Goal: Information Seeking & Learning: Learn about a topic

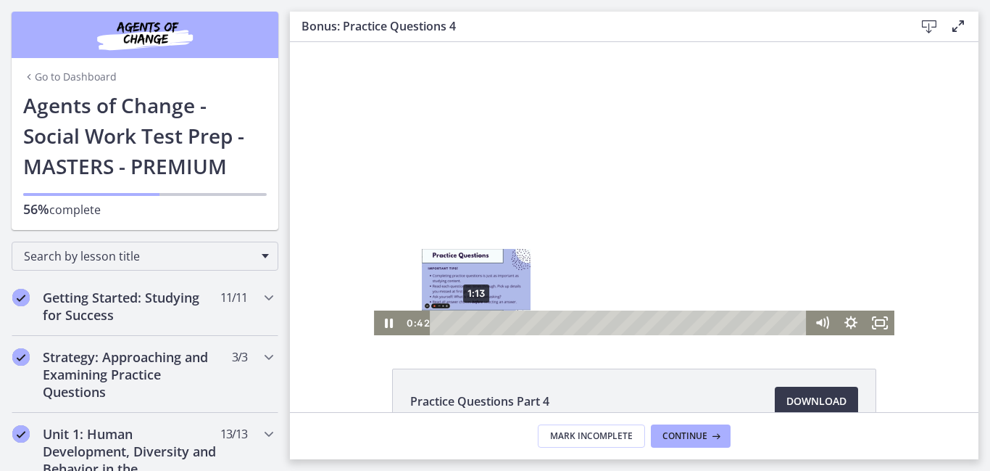
click at [476, 319] on div "1:13" at bounding box center [622, 322] width 360 height 25
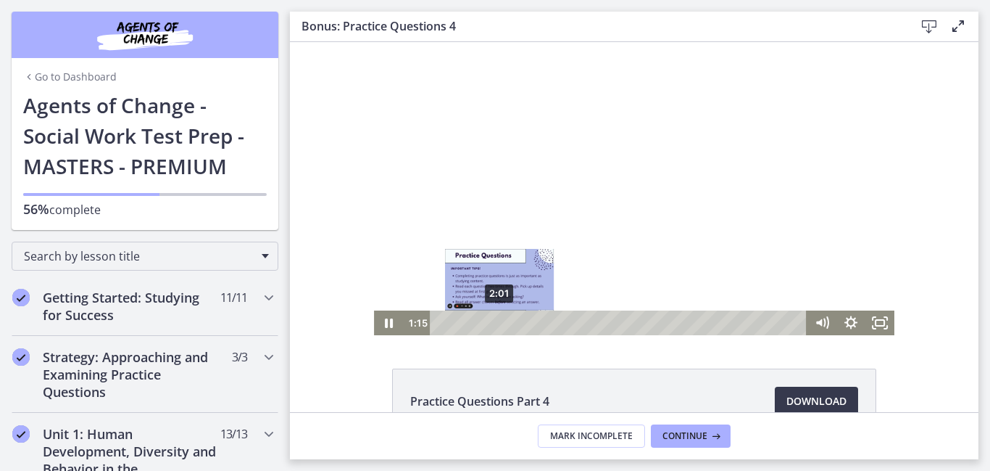
click at [500, 322] on div "2:01" at bounding box center [622, 322] width 360 height 25
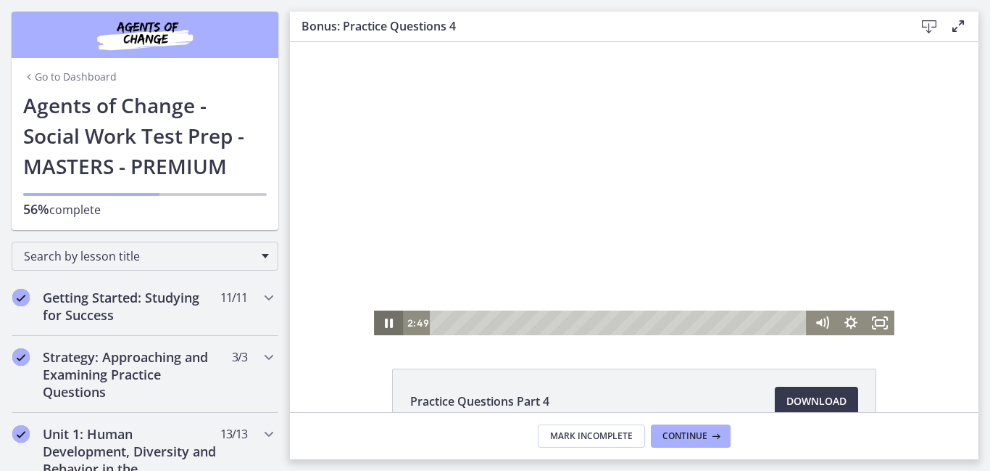
click at [390, 321] on icon "Pause" at bounding box center [389, 322] width 8 height 9
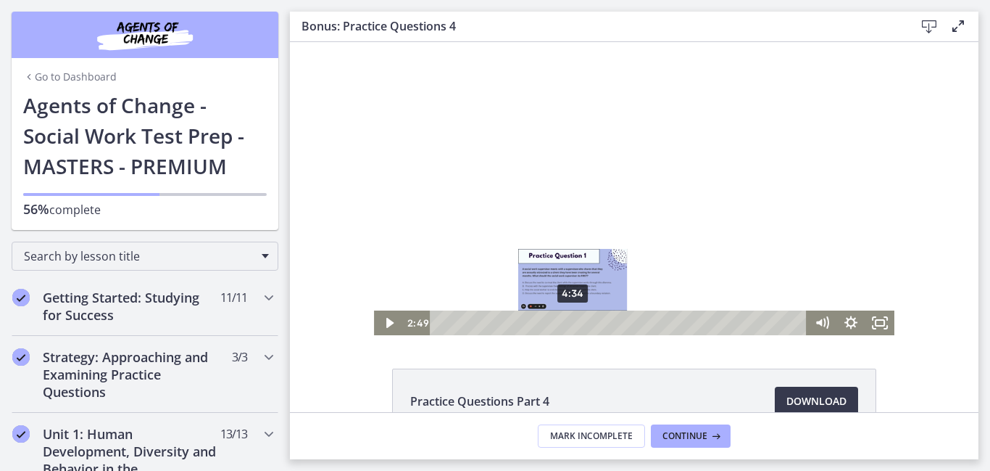
click at [573, 320] on div "4:34" at bounding box center [622, 322] width 360 height 25
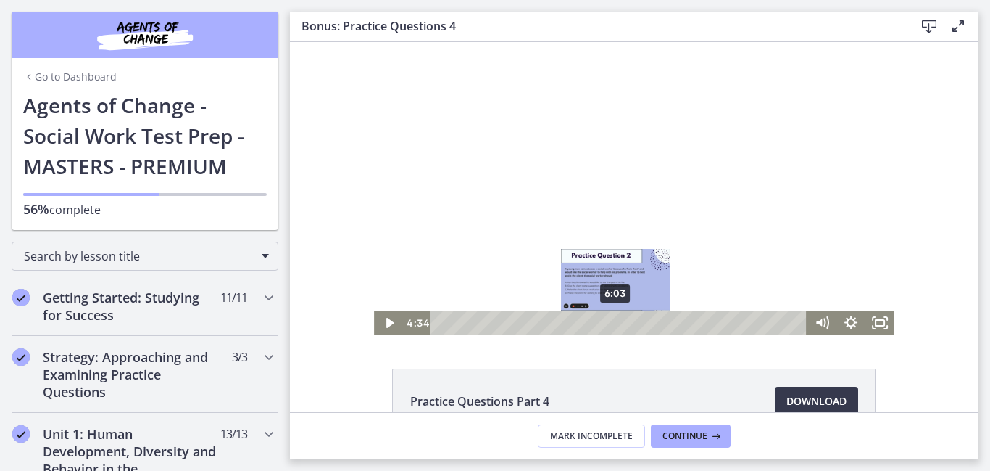
click at [616, 320] on div "6:03" at bounding box center [622, 322] width 360 height 25
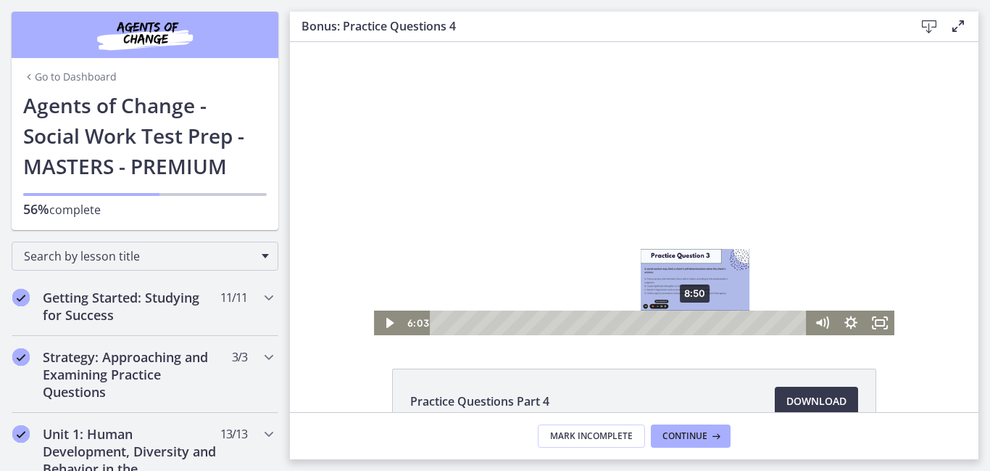
click at [697, 324] on div "8:50" at bounding box center [622, 322] width 360 height 25
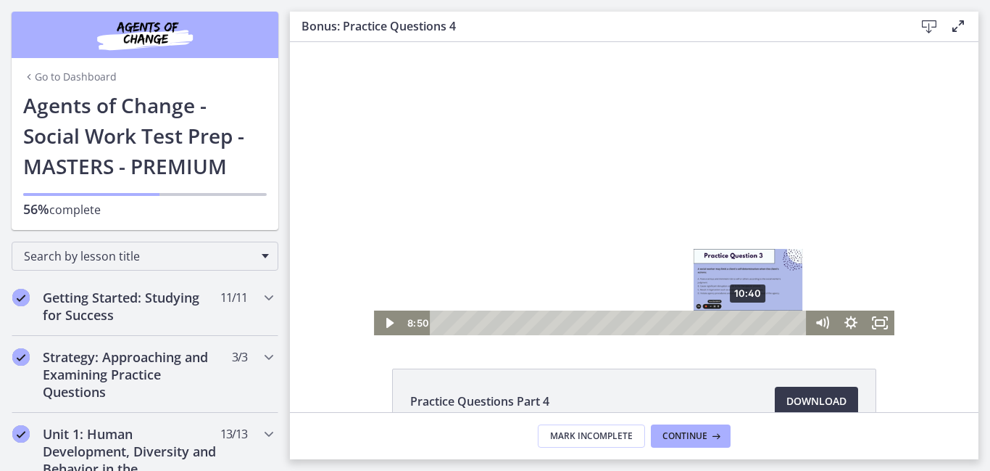
click at [750, 326] on div "10:40" at bounding box center [622, 322] width 360 height 25
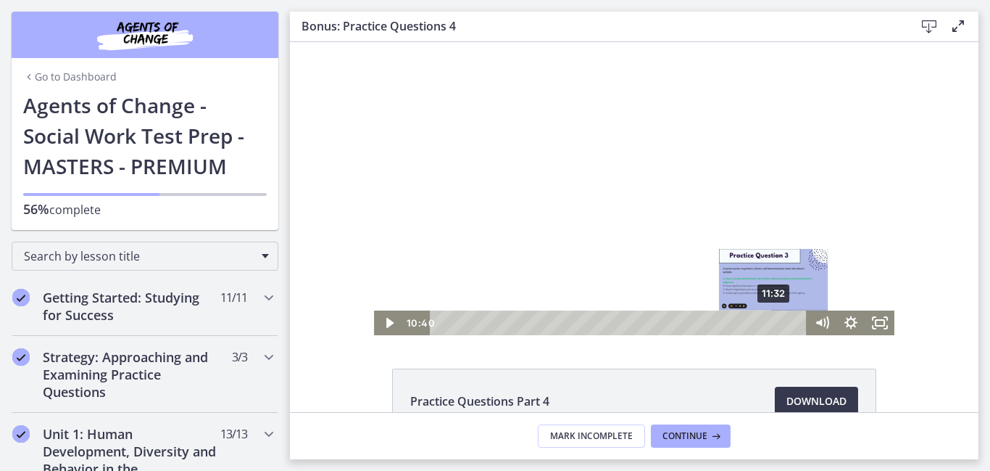
click at [775, 321] on div "11:32" at bounding box center [622, 322] width 360 height 25
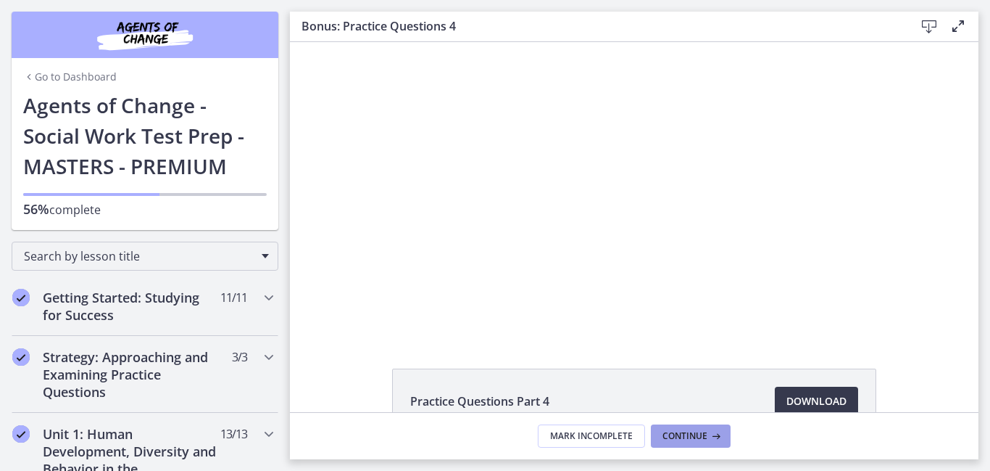
click at [708, 435] on icon at bounding box center [715, 436] width 15 height 12
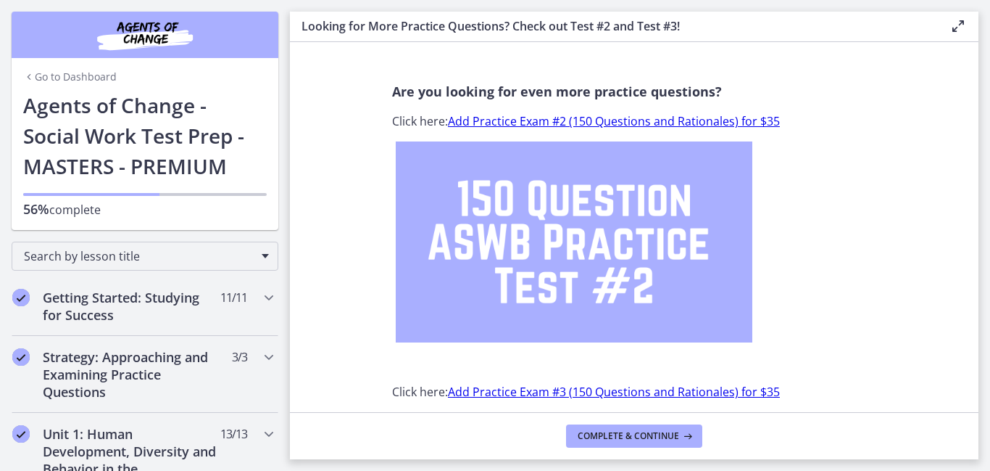
click at [78, 82] on link "Go to Dashboard" at bounding box center [70, 77] width 94 height 15
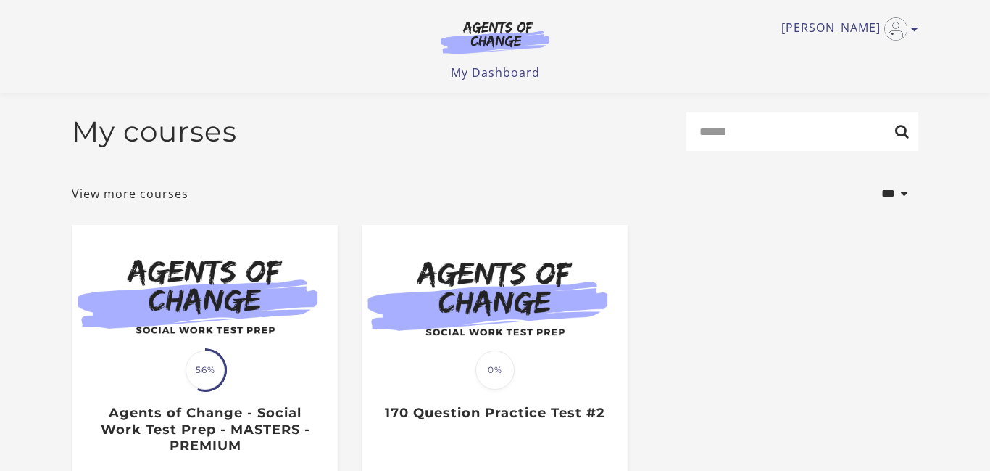
scroll to position [197, 0]
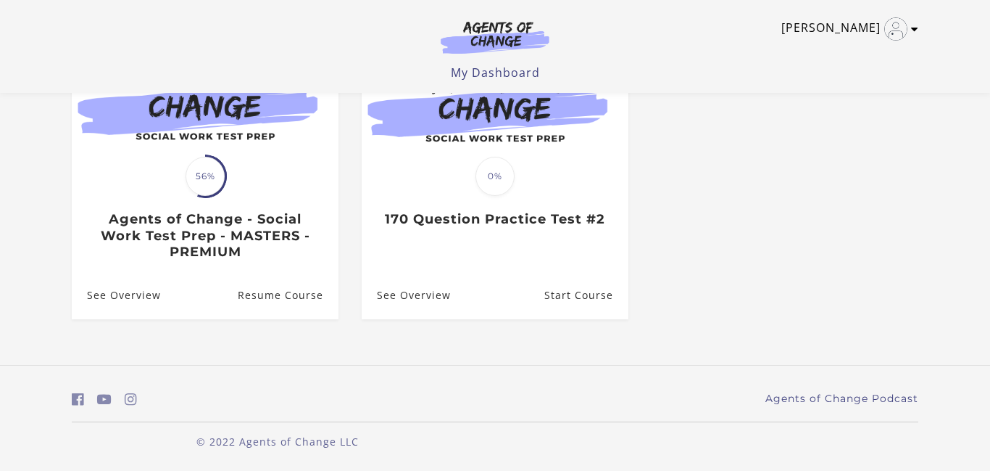
click at [914, 31] on icon "Toggle menu" at bounding box center [914, 29] width 7 height 12
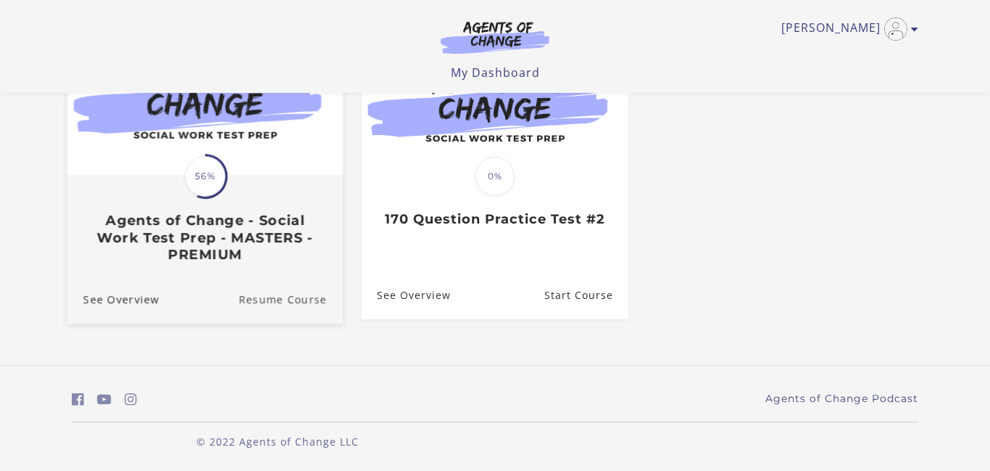
click at [292, 303] on link "Resume Course" at bounding box center [291, 298] width 104 height 49
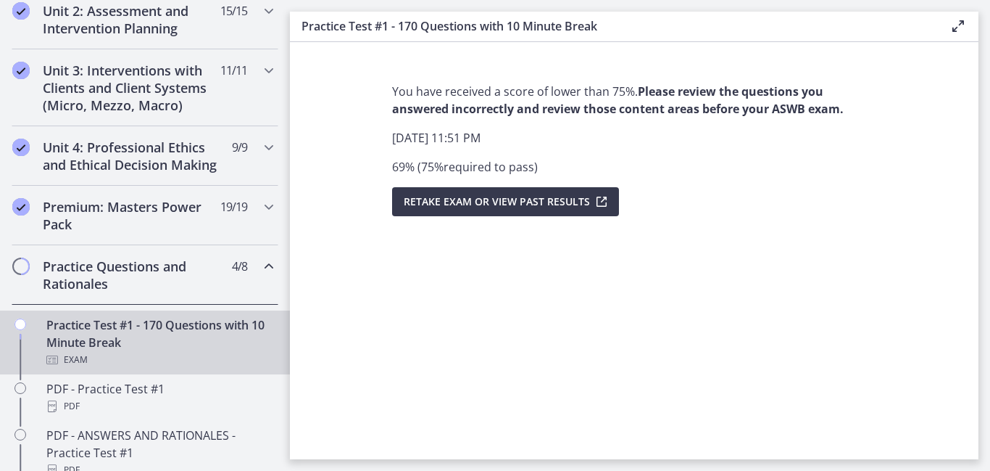
scroll to position [521, 0]
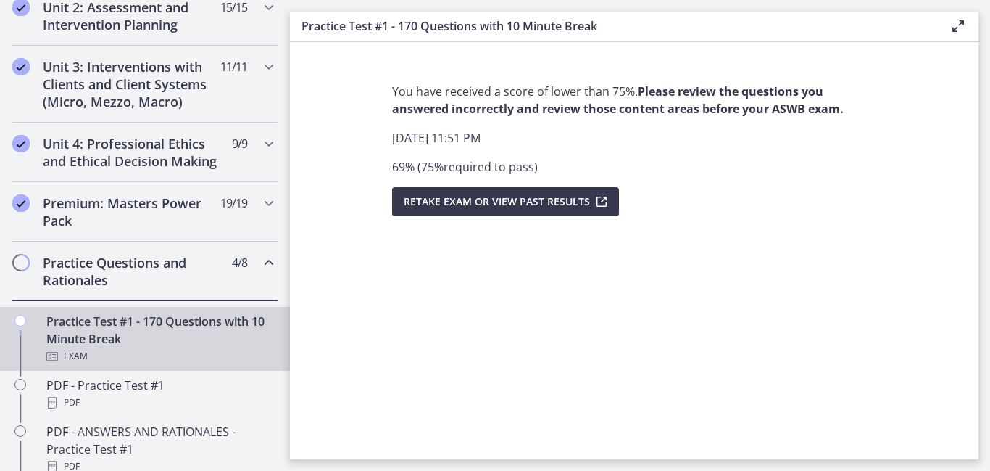
click at [106, 279] on h2 "Practice Questions and Rationales" at bounding box center [131, 271] width 177 height 35
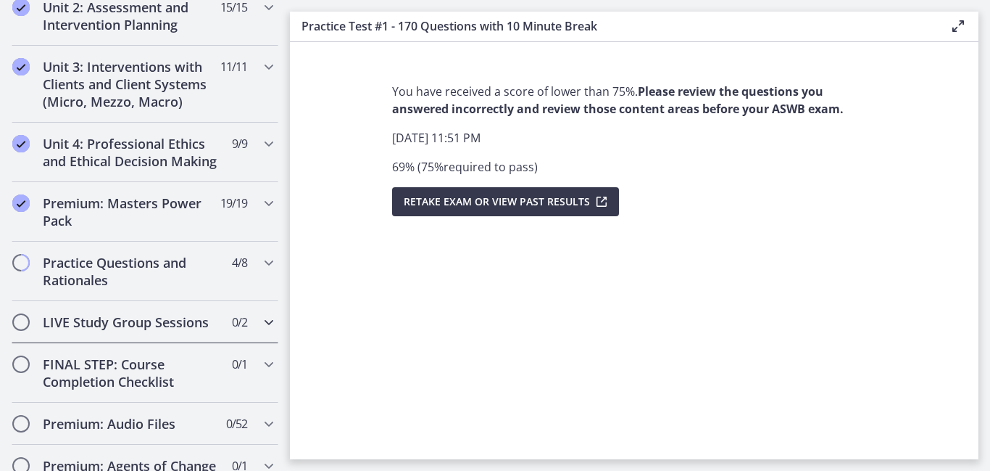
click at [73, 325] on h2 "LIVE Study Group Sessions" at bounding box center [131, 321] width 177 height 17
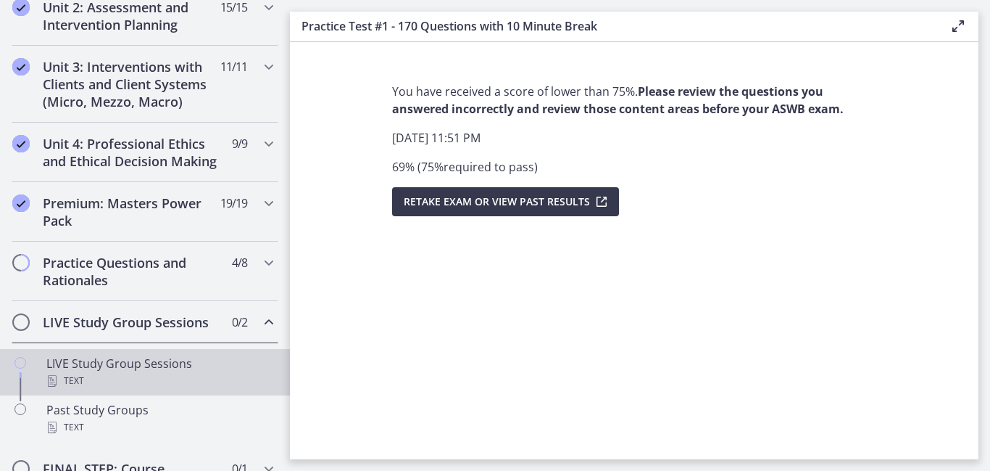
click at [100, 376] on div "Text" at bounding box center [159, 380] width 226 height 17
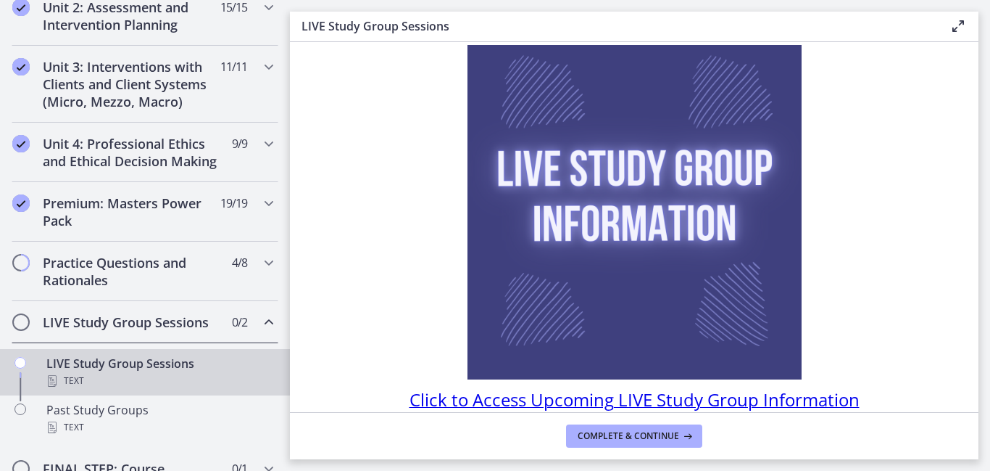
scroll to position [157, 0]
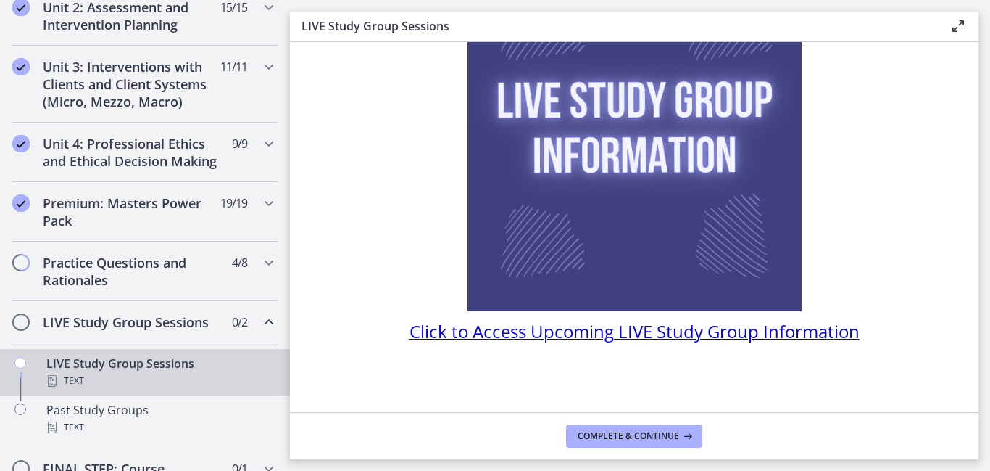
click at [834, 333] on span "Click to Access Upcoming LIVE Study Group Information" at bounding box center [635, 331] width 450 height 24
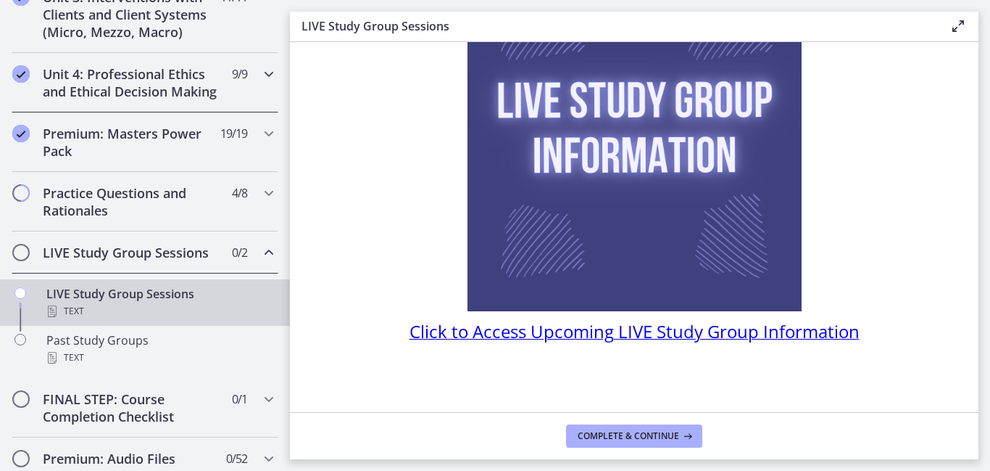
scroll to position [631, 0]
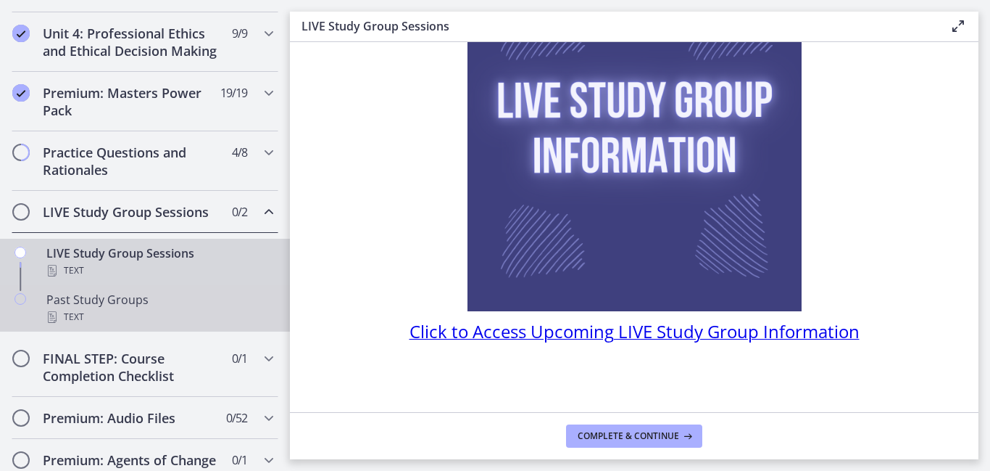
click at [81, 315] on div "Text" at bounding box center [159, 316] width 226 height 17
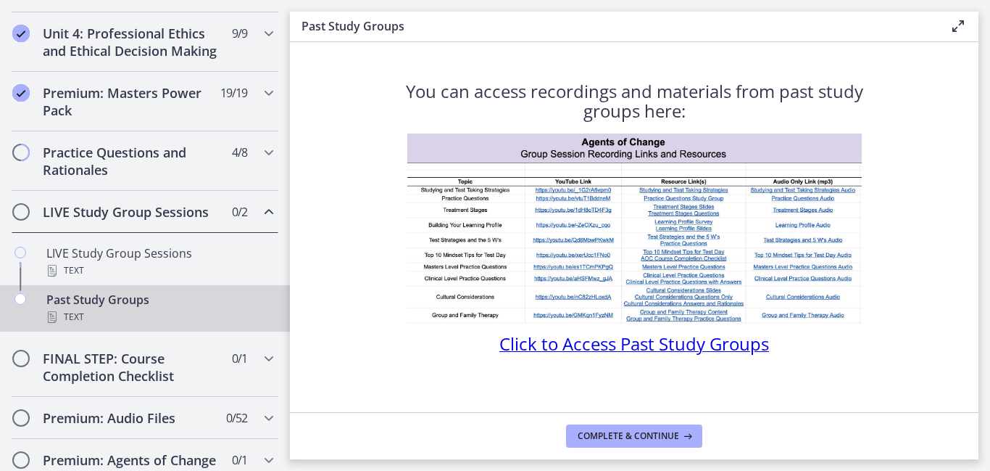
click at [671, 344] on span "Click to Access Past Study Groups" at bounding box center [635, 343] width 270 height 24
